Goal: Information Seeking & Learning: Learn about a topic

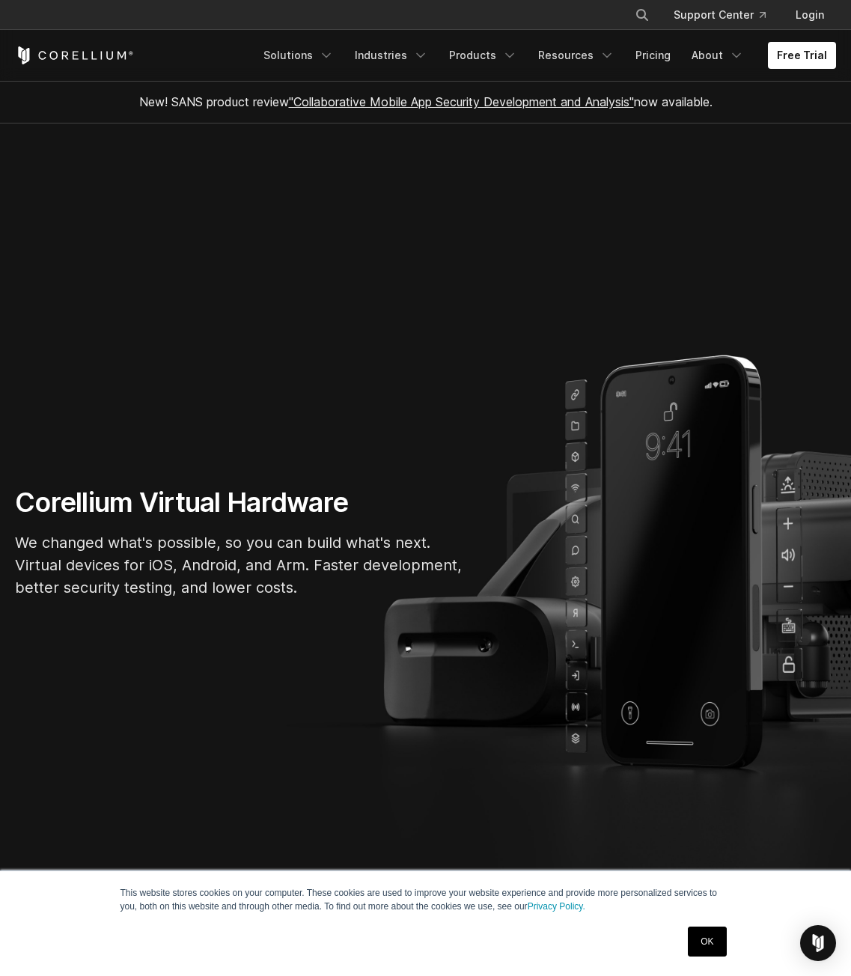
click at [10, 395] on section "Corellium Virtual Hardware We changed what's possible, so you can build what's …" at bounding box center [425, 548] width 851 height 849
click at [428, 60] on icon "Navigation Menu" at bounding box center [420, 55] width 15 height 15
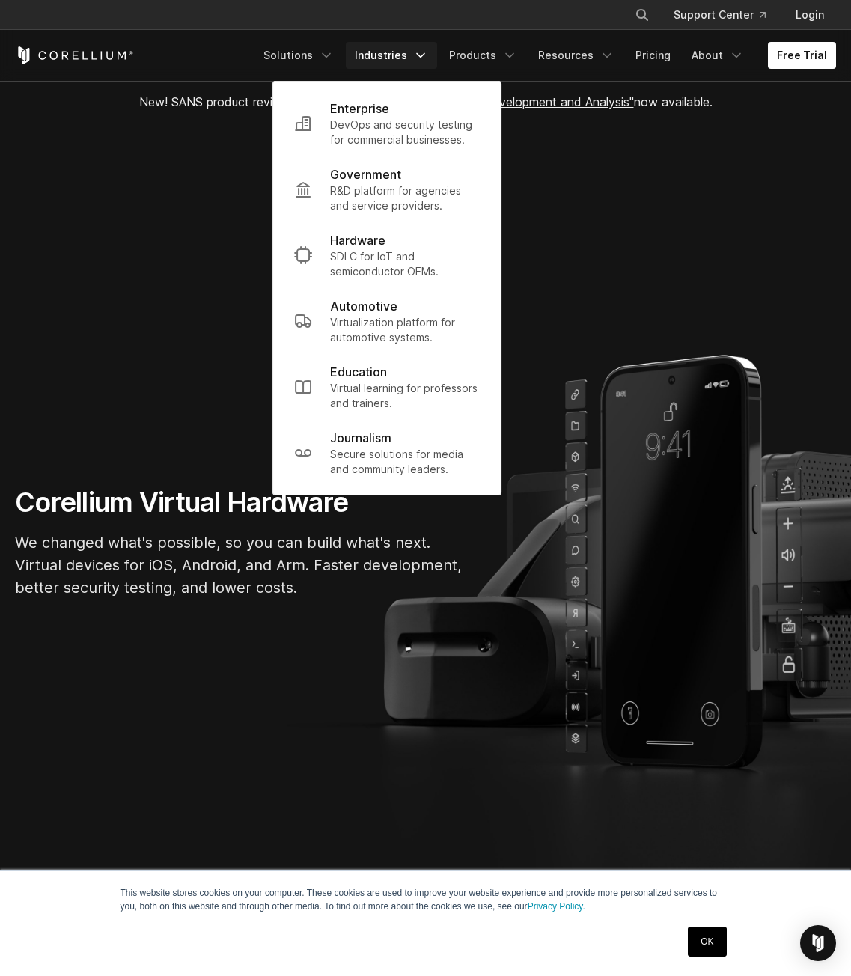
click at [499, 71] on div "Free Trial Solutions IoT" at bounding box center [425, 55] width 821 height 51
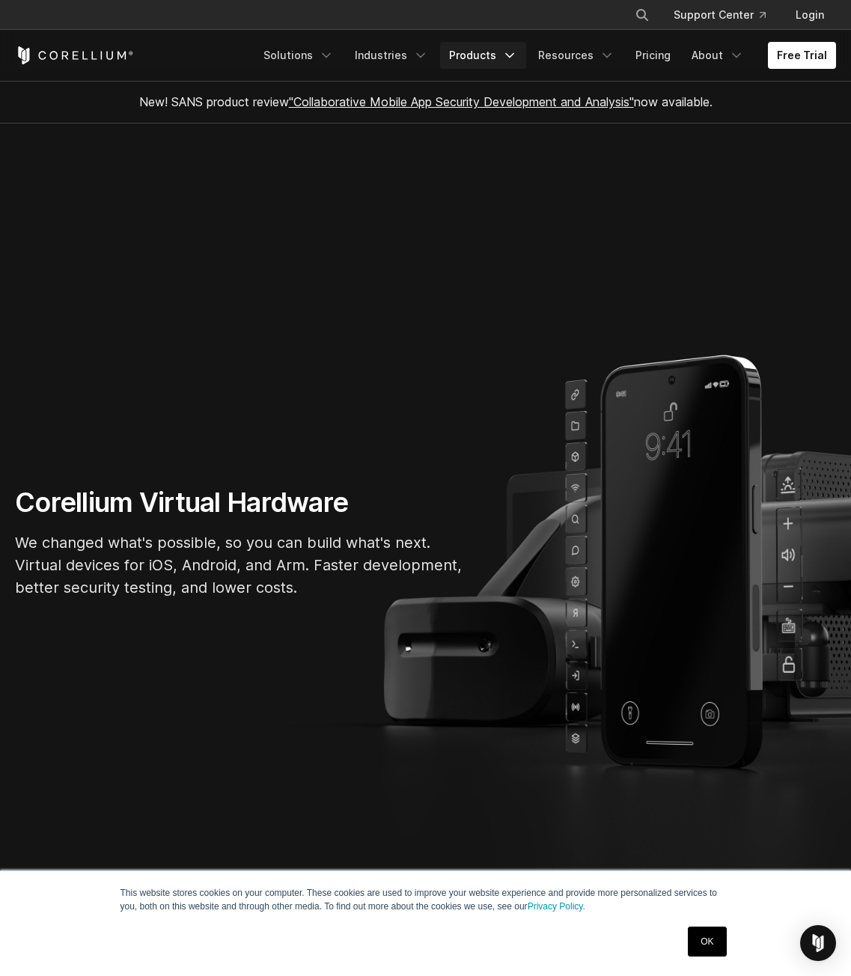
click at [501, 65] on link "Products" at bounding box center [483, 55] width 86 height 27
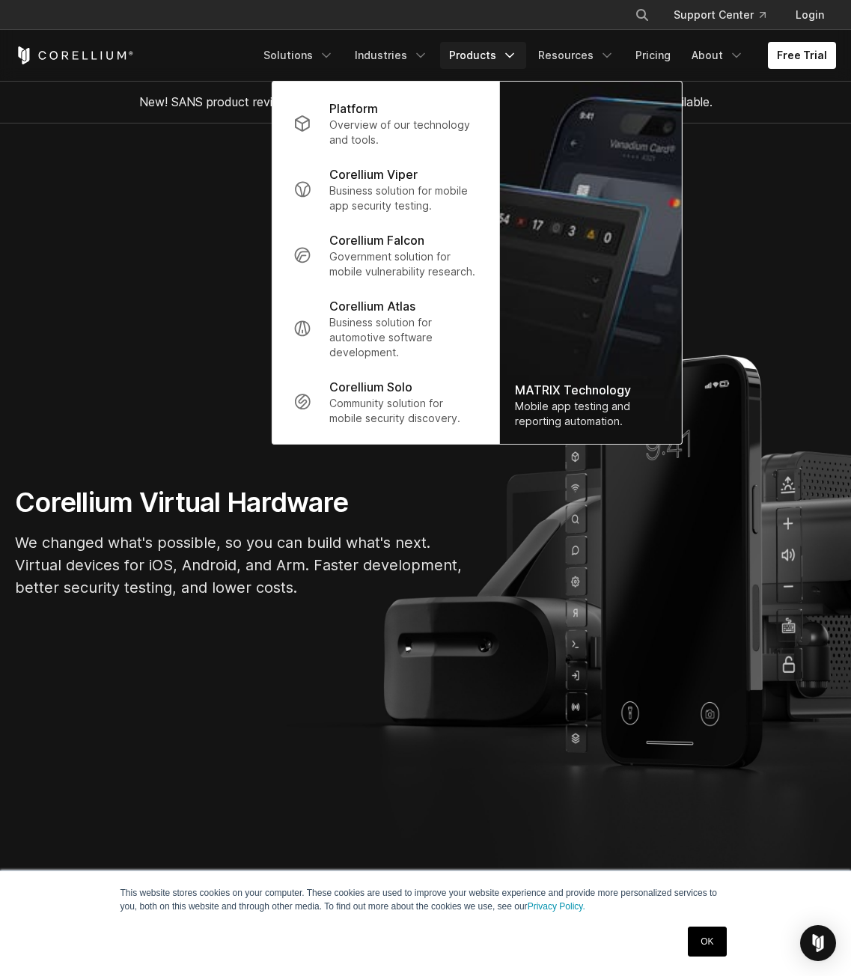
click at [576, 34] on div "Free Trial Solutions IoT" at bounding box center [425, 55] width 821 height 51
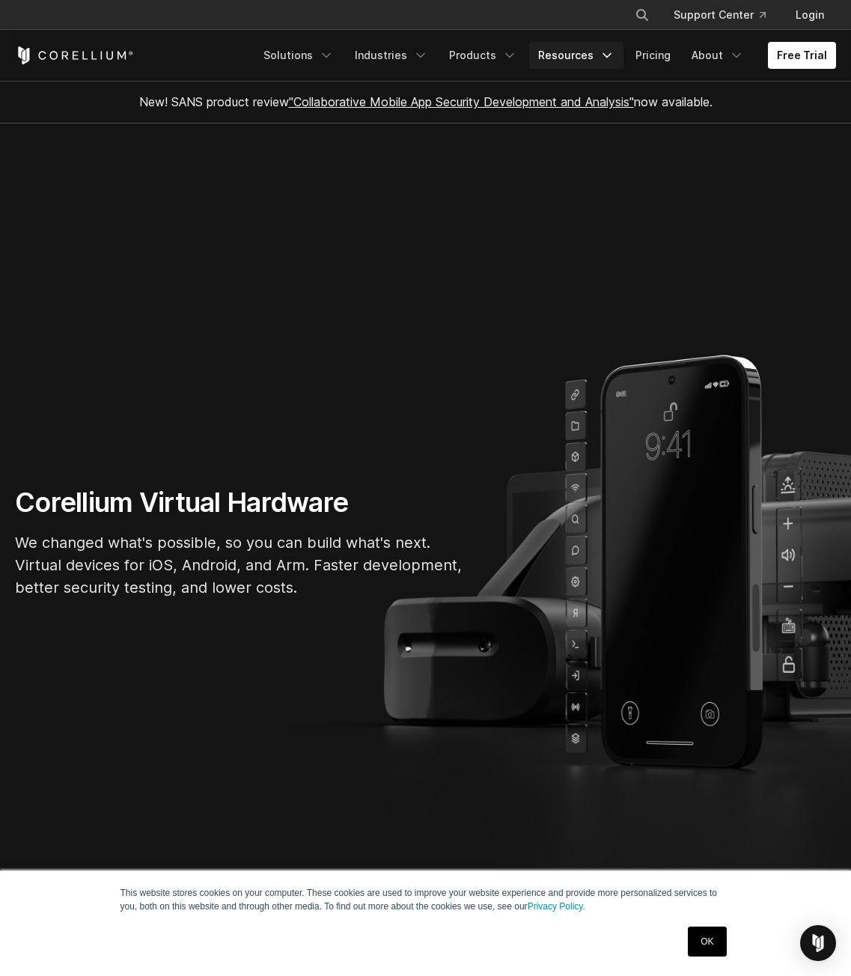
click at [581, 53] on link "Resources" at bounding box center [576, 55] width 94 height 27
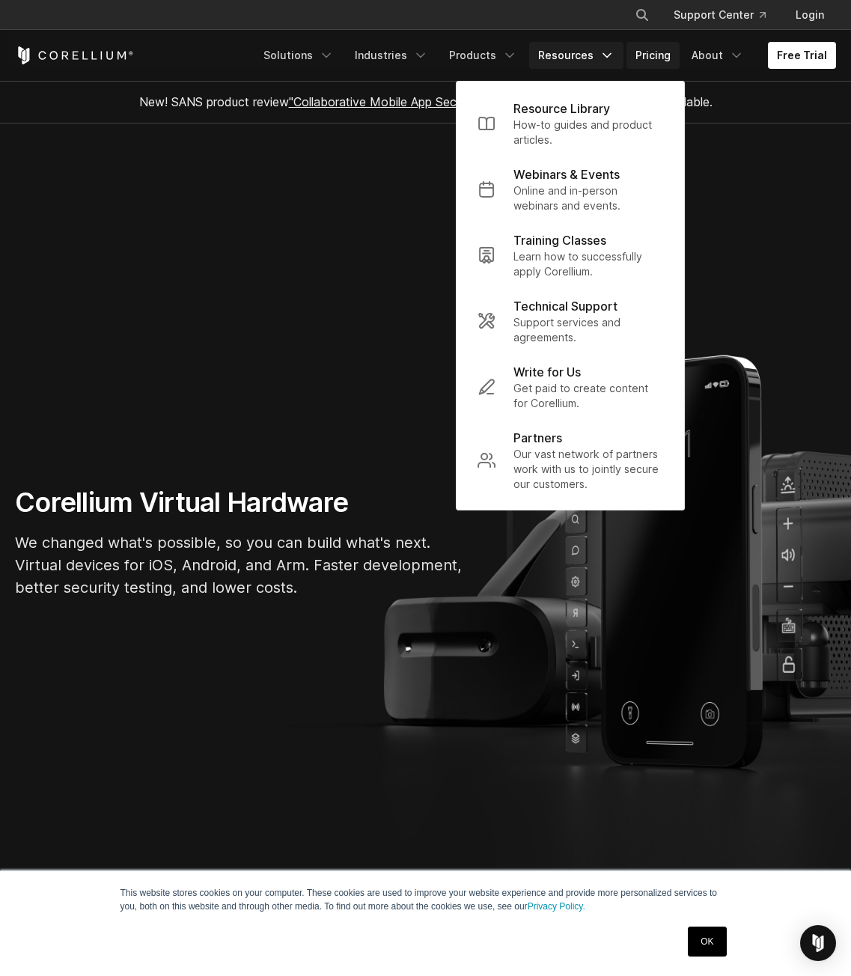
click at [651, 54] on link "Pricing" at bounding box center [653, 55] width 53 height 27
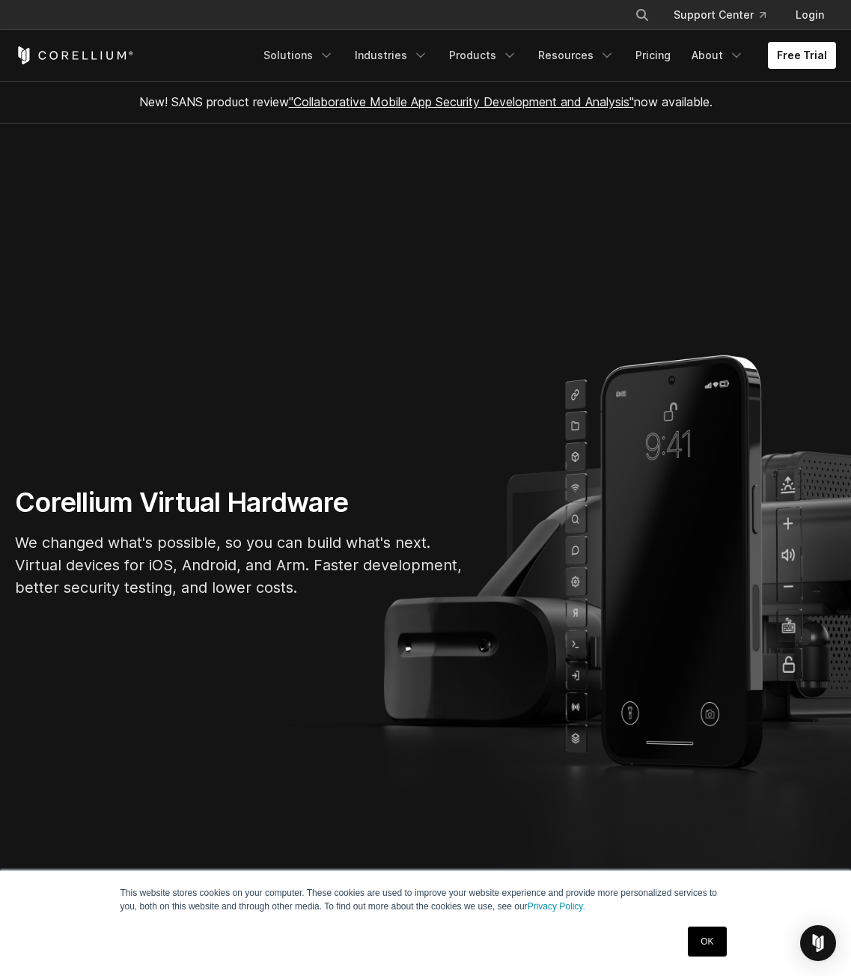
click at [112, 54] on icon "Corellium Home" at bounding box center [74, 55] width 119 height 18
click at [670, 58] on link "Pricing" at bounding box center [653, 55] width 53 height 27
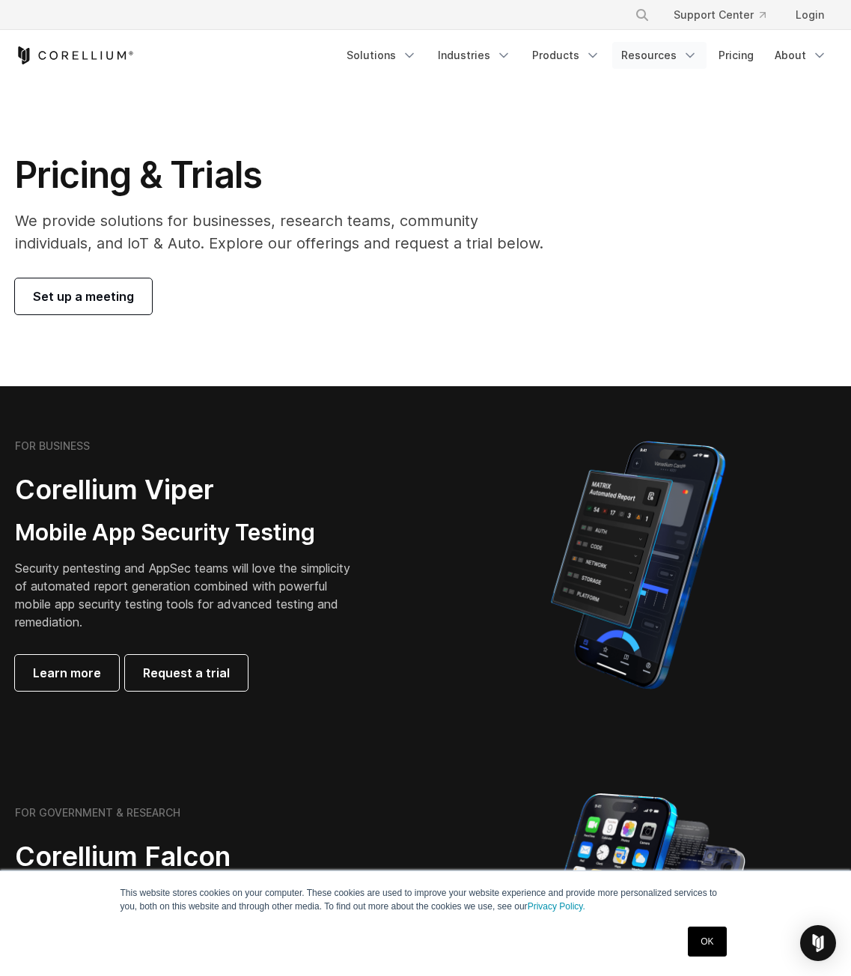
click at [707, 62] on link "Resources" at bounding box center [659, 55] width 94 height 27
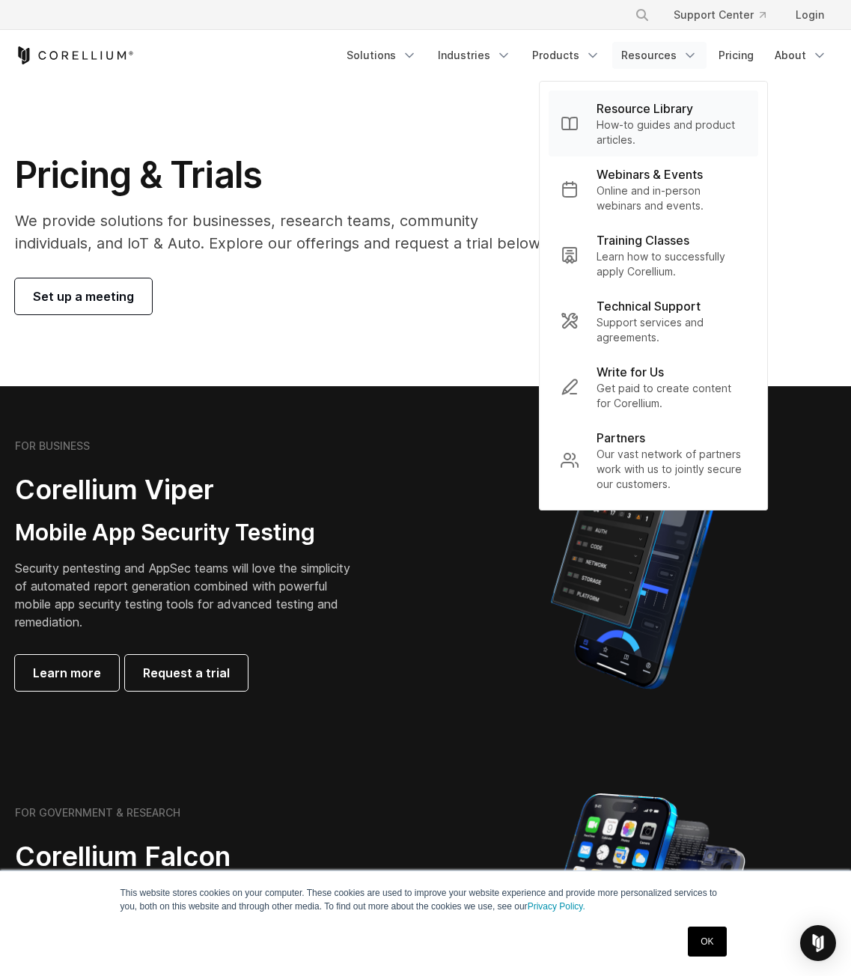
click at [685, 102] on p "Resource Library" at bounding box center [645, 109] width 97 height 18
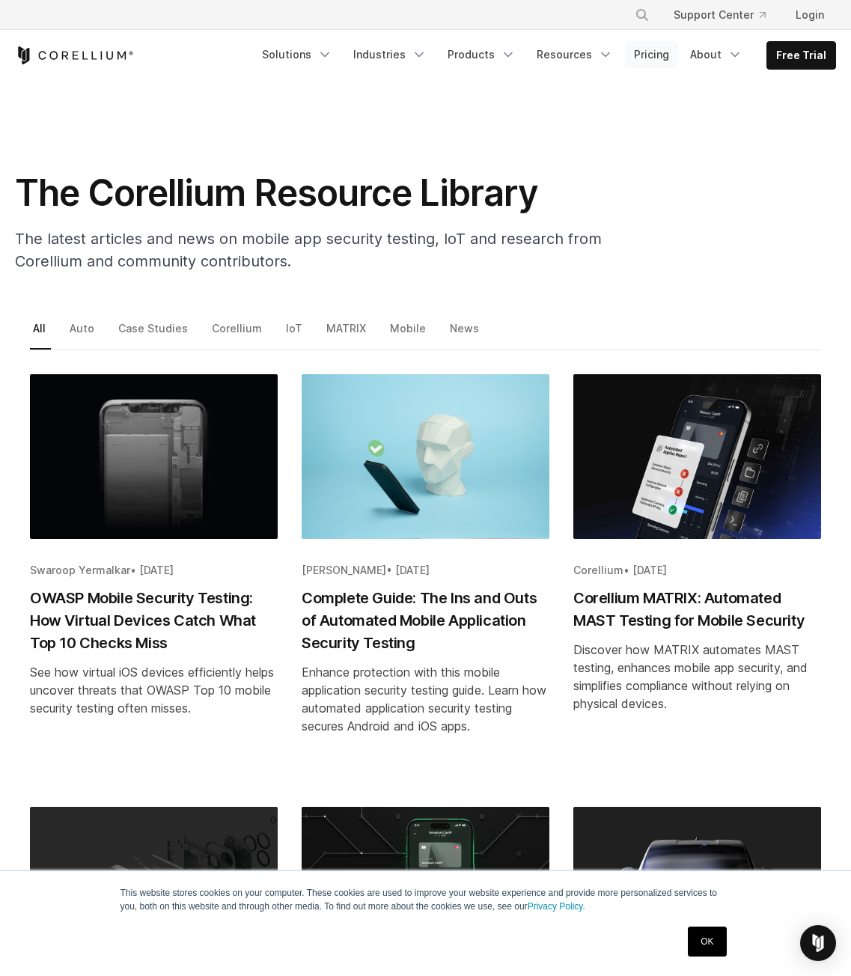
click at [657, 54] on link "Pricing" at bounding box center [651, 54] width 53 height 27
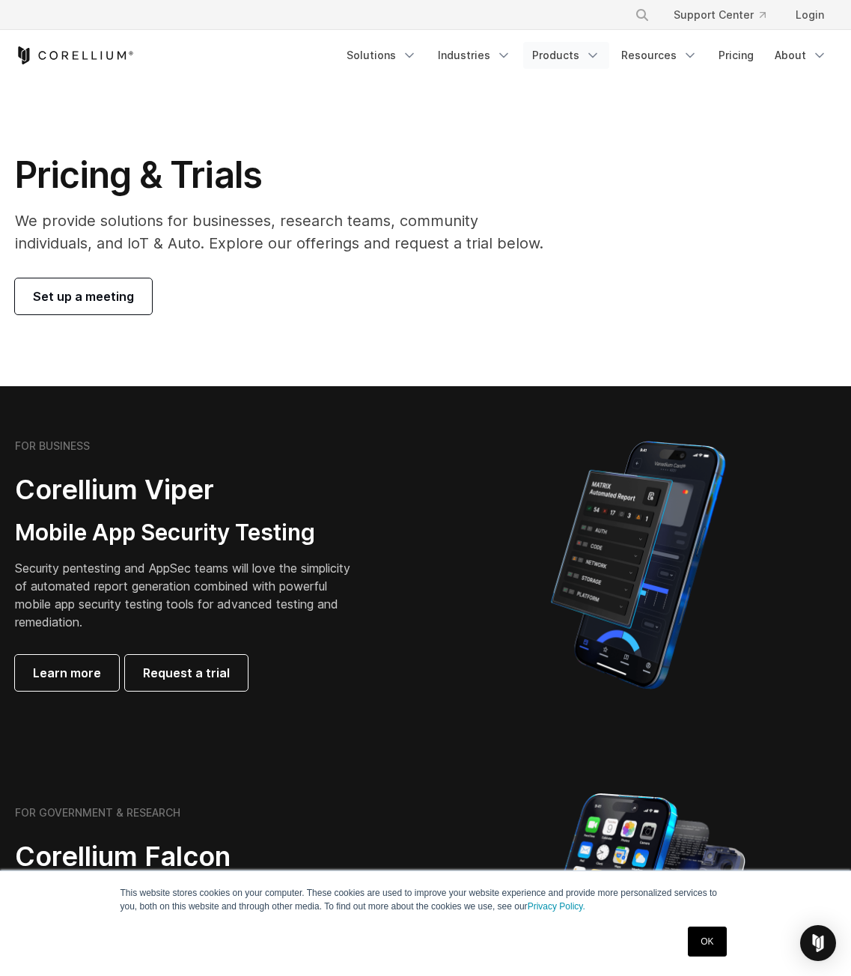
click at [580, 60] on link "Products" at bounding box center [566, 55] width 86 height 27
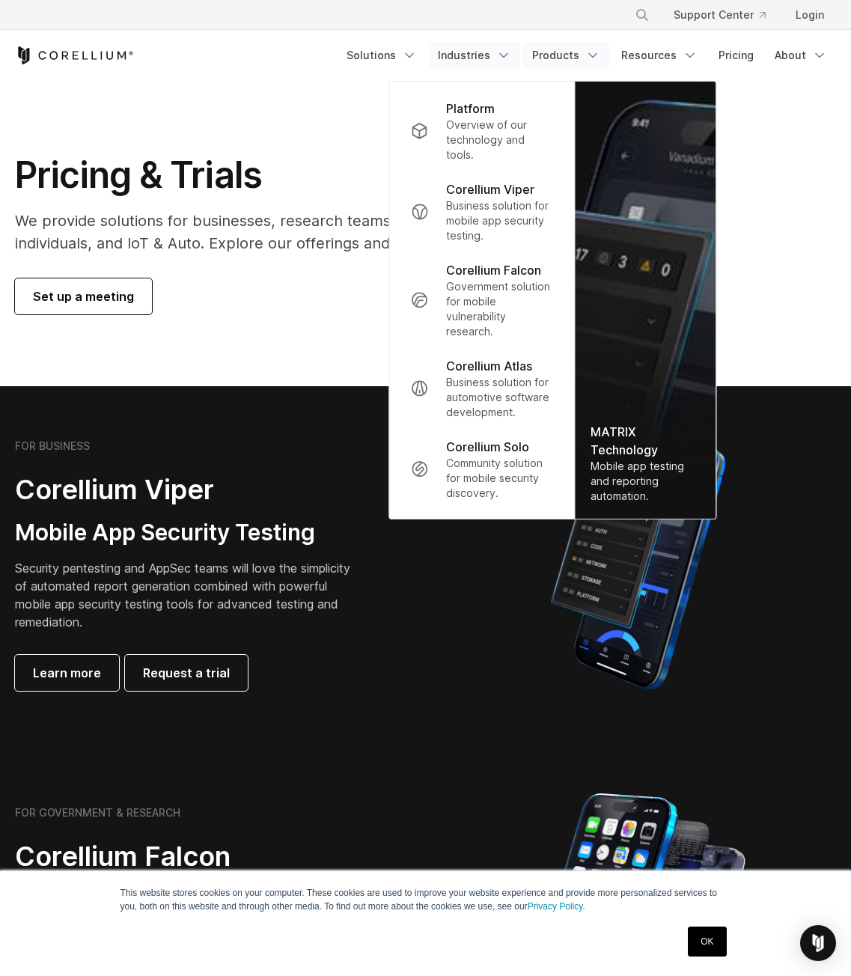
click at [455, 43] on link "Industries" at bounding box center [474, 55] width 91 height 27
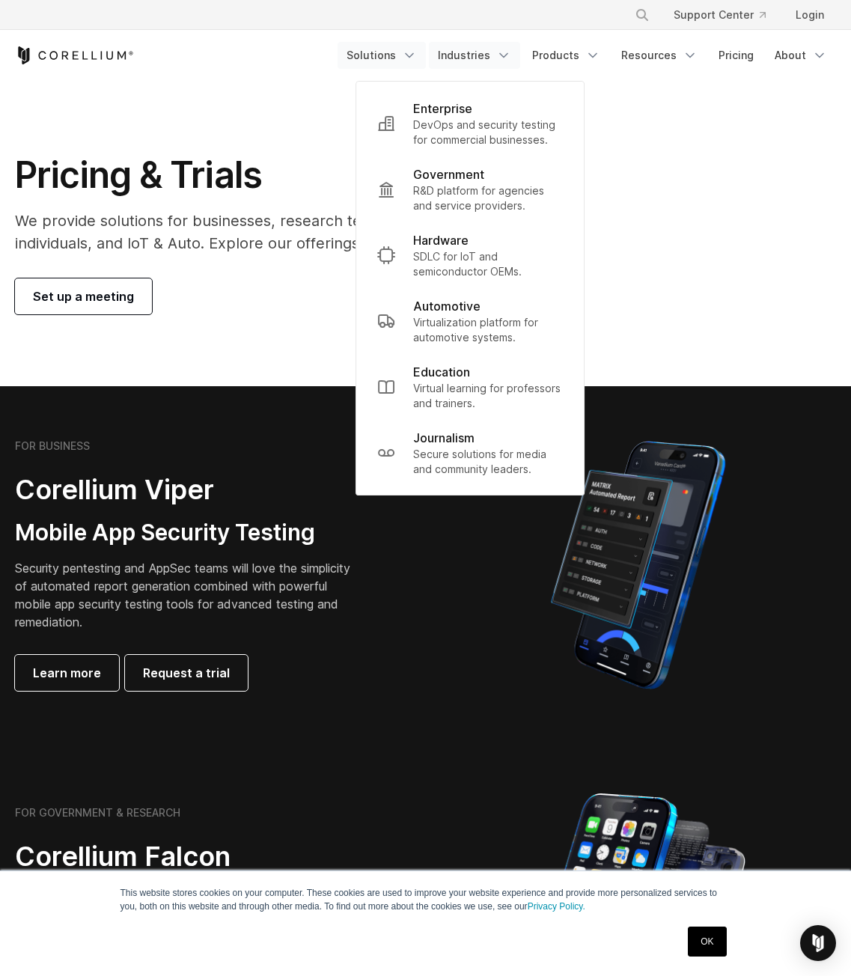
click at [401, 52] on link "Solutions" at bounding box center [382, 55] width 88 height 27
